Goal: Book appointment/travel/reservation

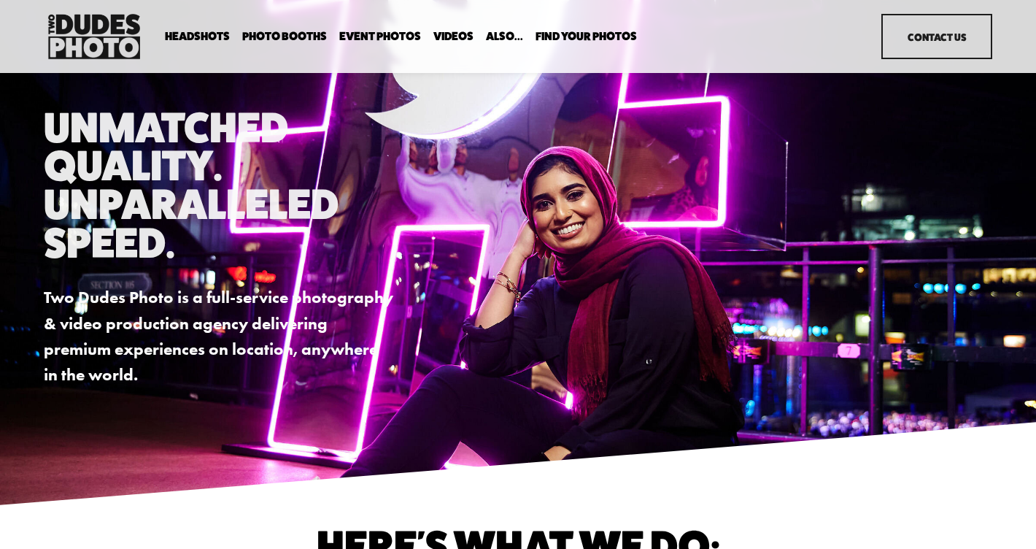
click at [0, 0] on span "Drop-In Headshot Sessions" at bounding box center [0, 0] width 0 height 0
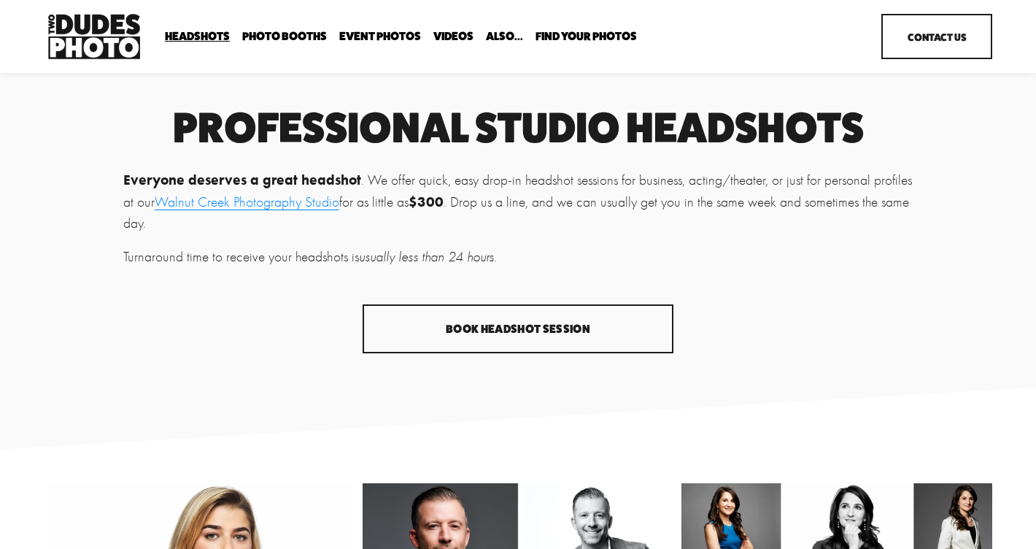
click at [576, 320] on link "Book Headshot Session" at bounding box center [518, 328] width 311 height 49
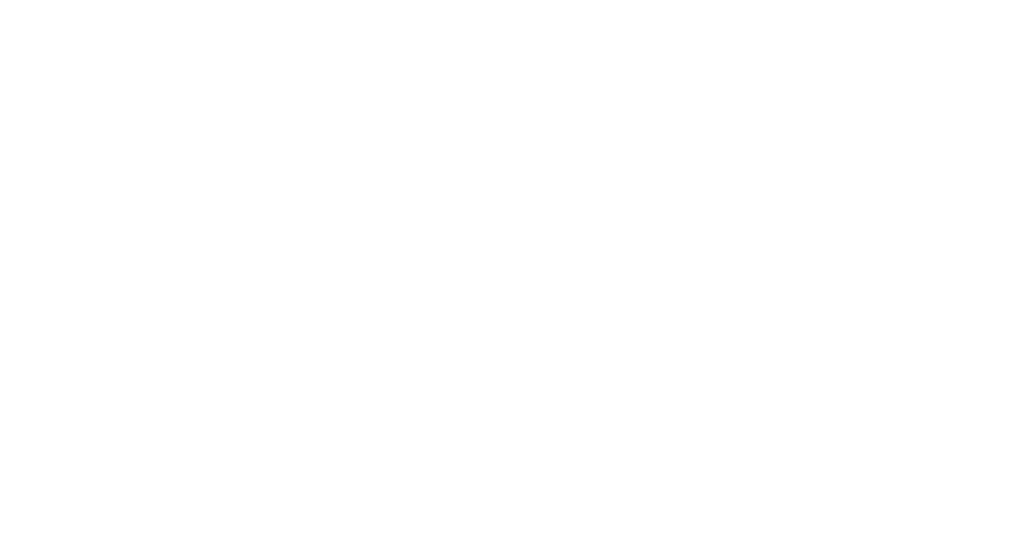
scroll to position [322, 0]
